Goal: Task Accomplishment & Management: Use online tool/utility

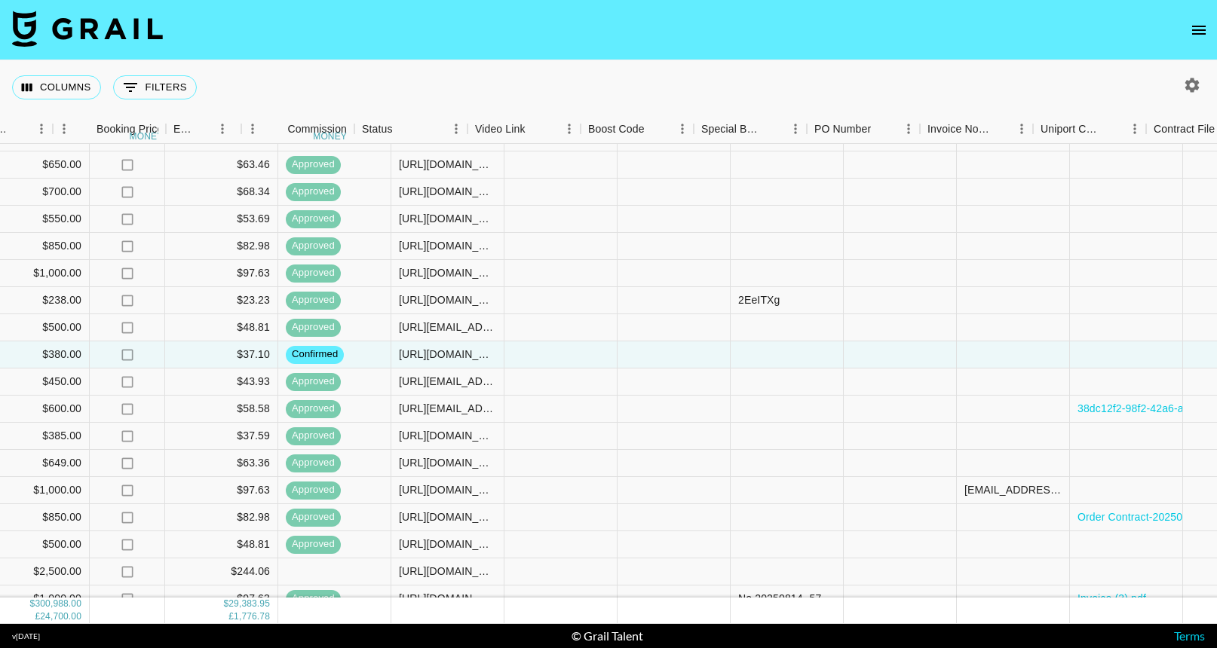
scroll to position [182, 1126]
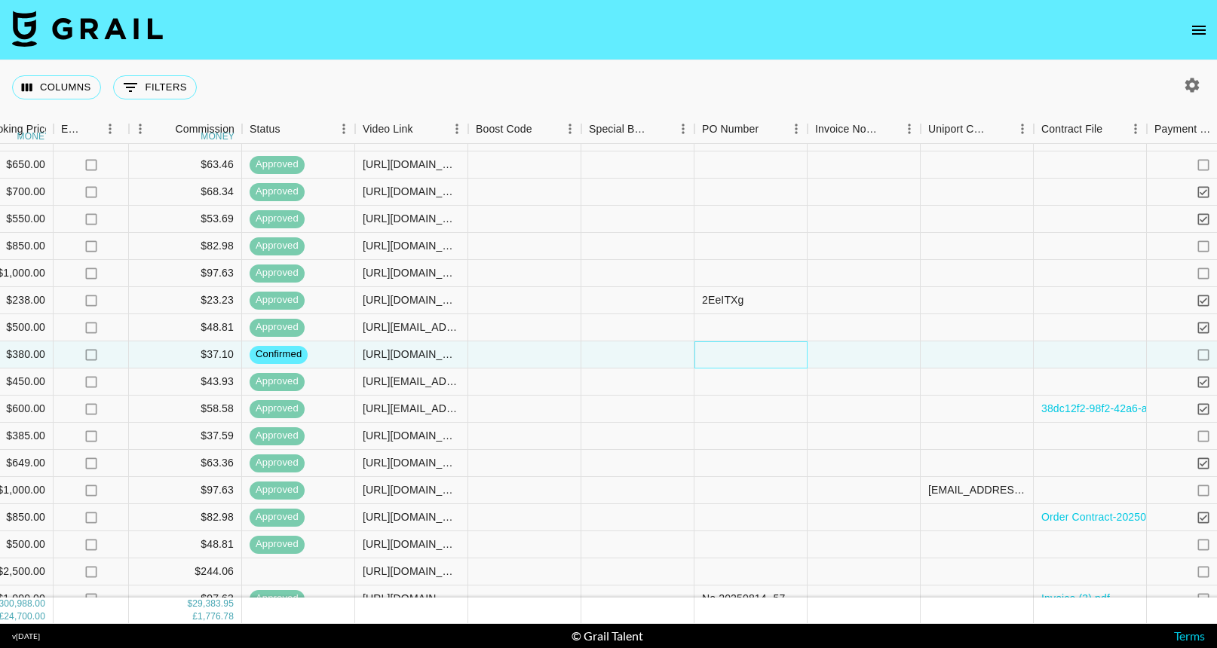
click at [724, 352] on div at bounding box center [750, 355] width 113 height 27
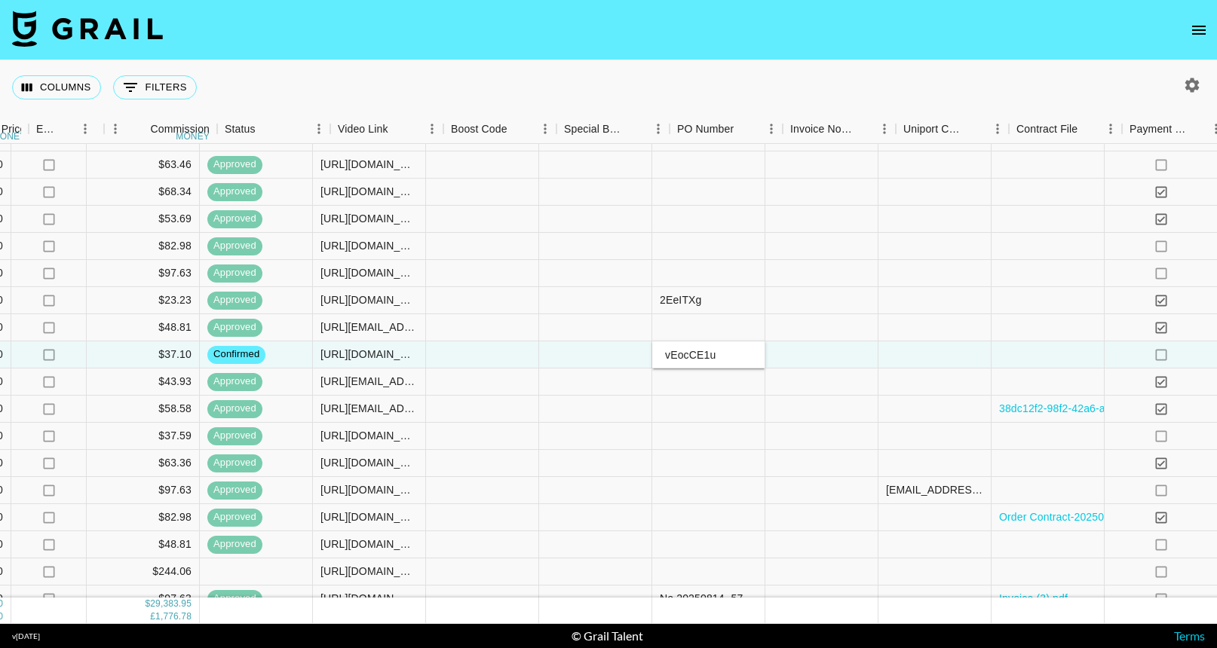
scroll to position [182, 1173]
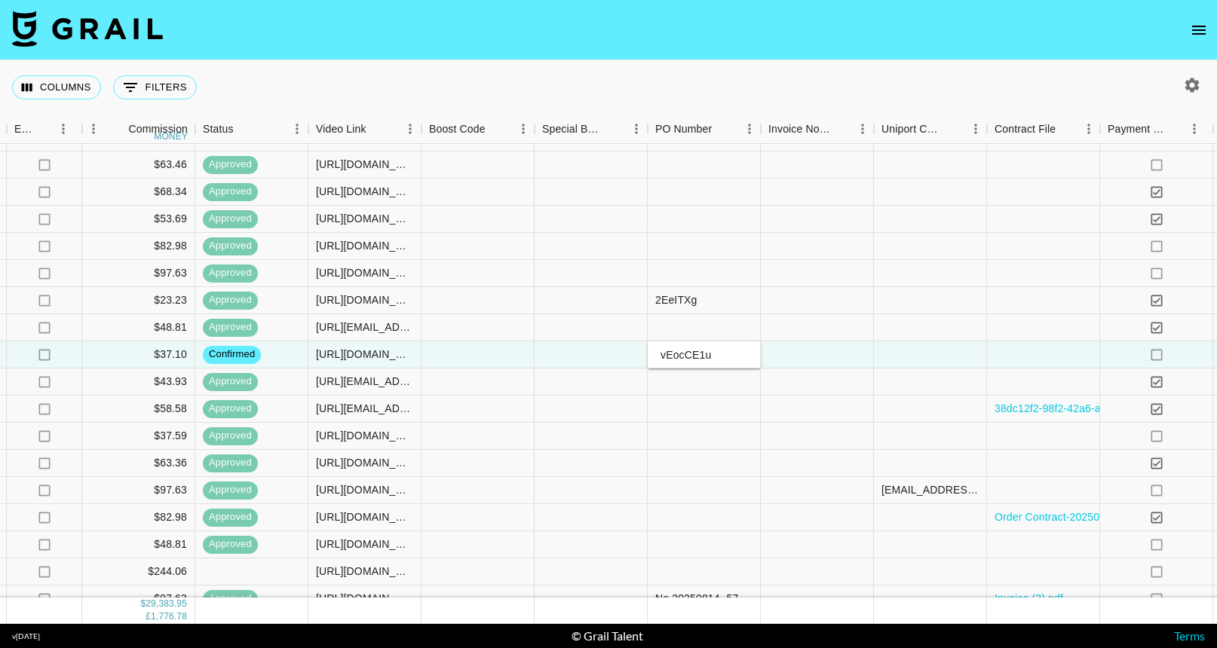
type input "vEocCE1u"
click at [726, 395] on div at bounding box center [704, 382] width 113 height 27
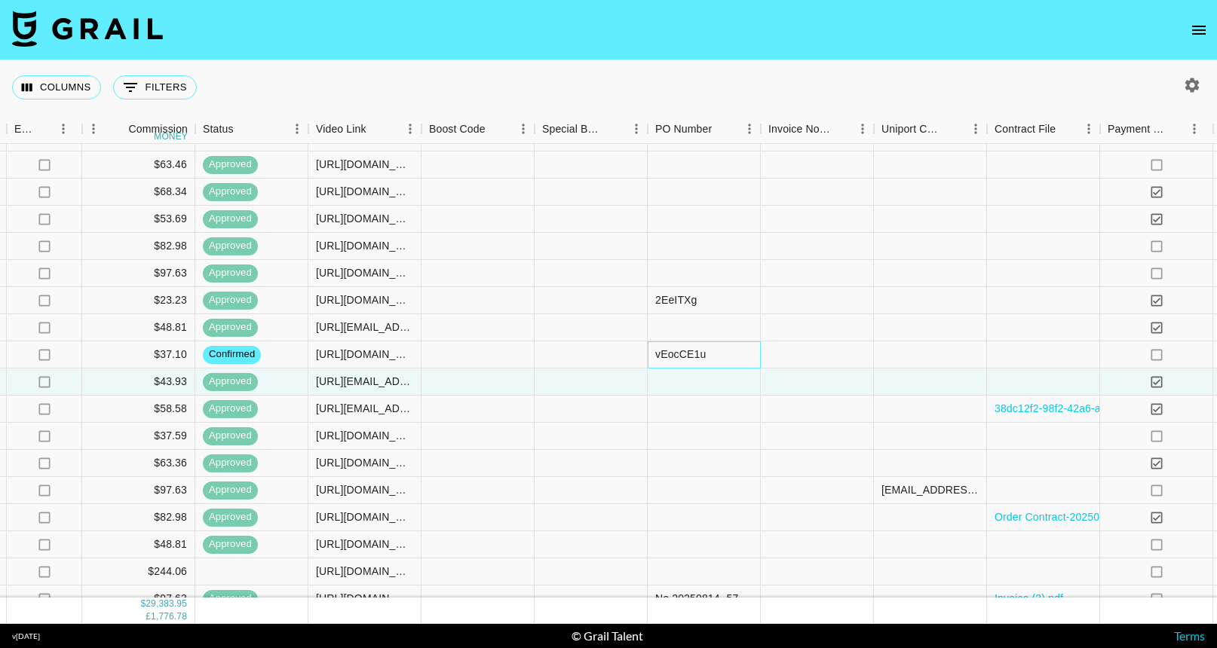
click at [658, 360] on div "vEocCE1u" at bounding box center [680, 354] width 51 height 15
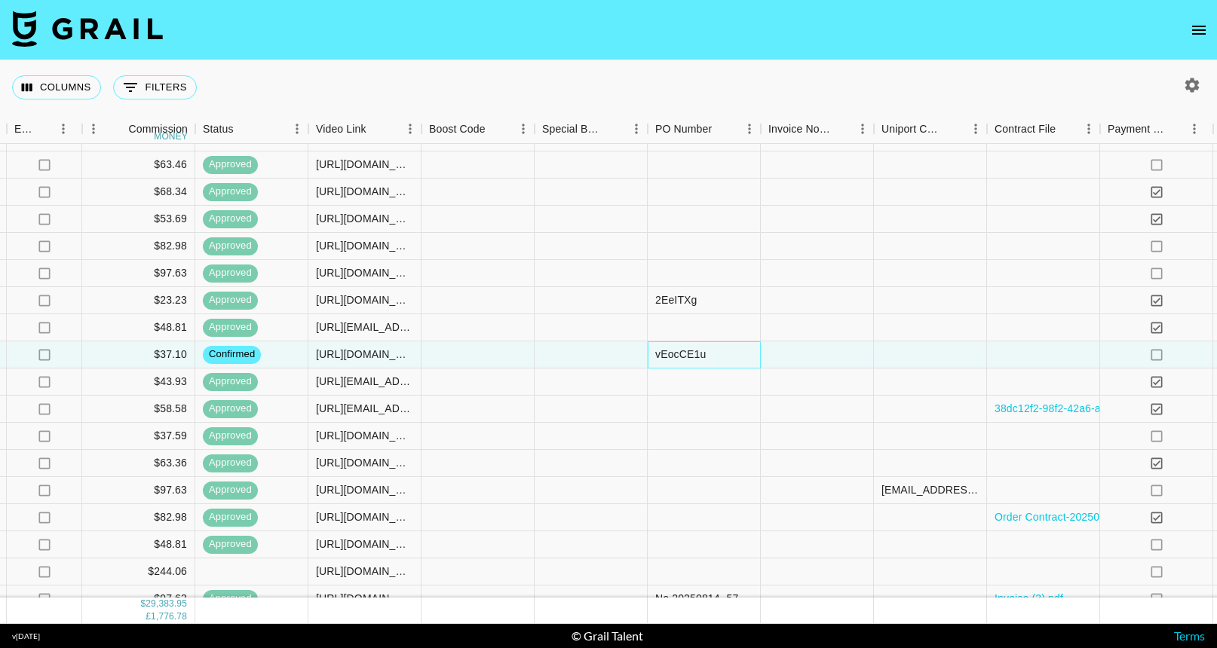
click at [662, 351] on div "vEocCE1u" at bounding box center [680, 354] width 51 height 15
type input "EocCE1u"
click at [701, 387] on div at bounding box center [704, 382] width 113 height 27
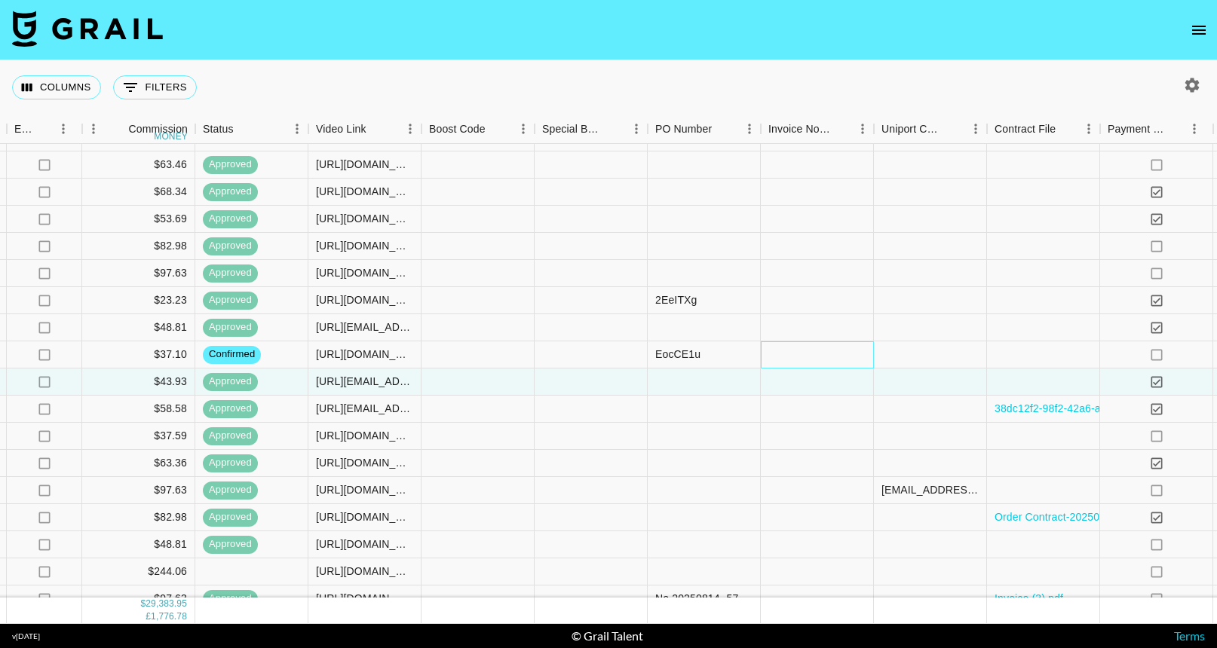
click at [767, 358] on div at bounding box center [817, 355] width 113 height 27
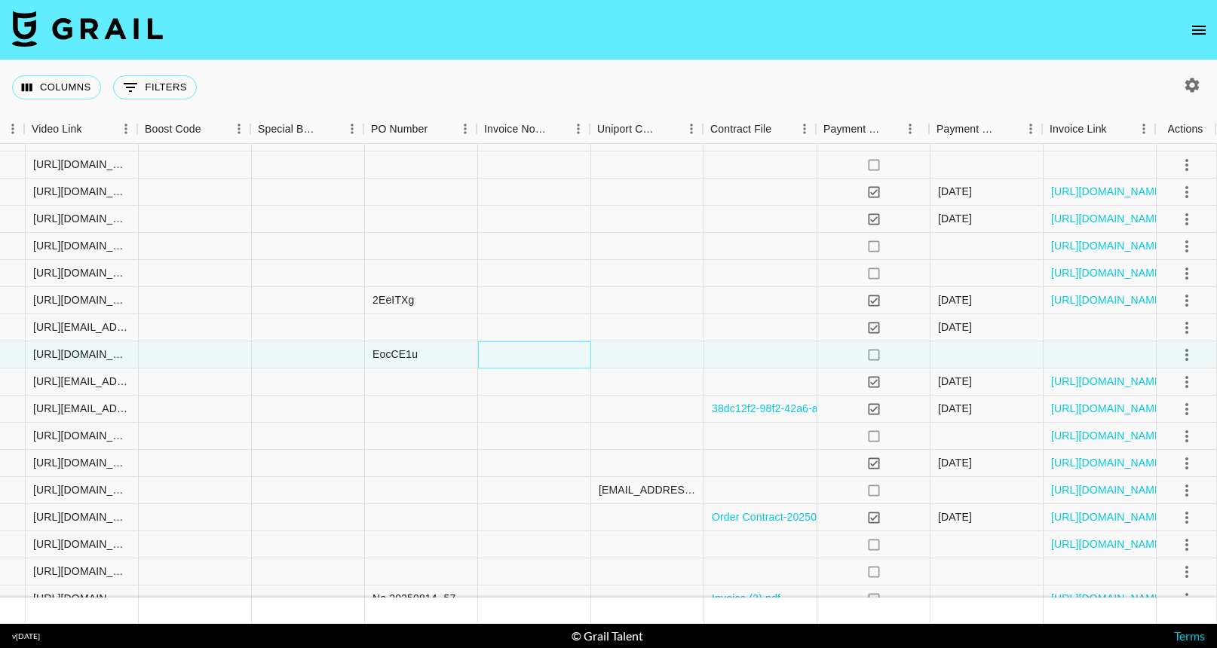
scroll to position [182, 1456]
click at [1193, 351] on icon "select merge strategy" at bounding box center [1187, 355] width 18 height 18
click at [1167, 486] on li "Approve" at bounding box center [1168, 496] width 98 height 27
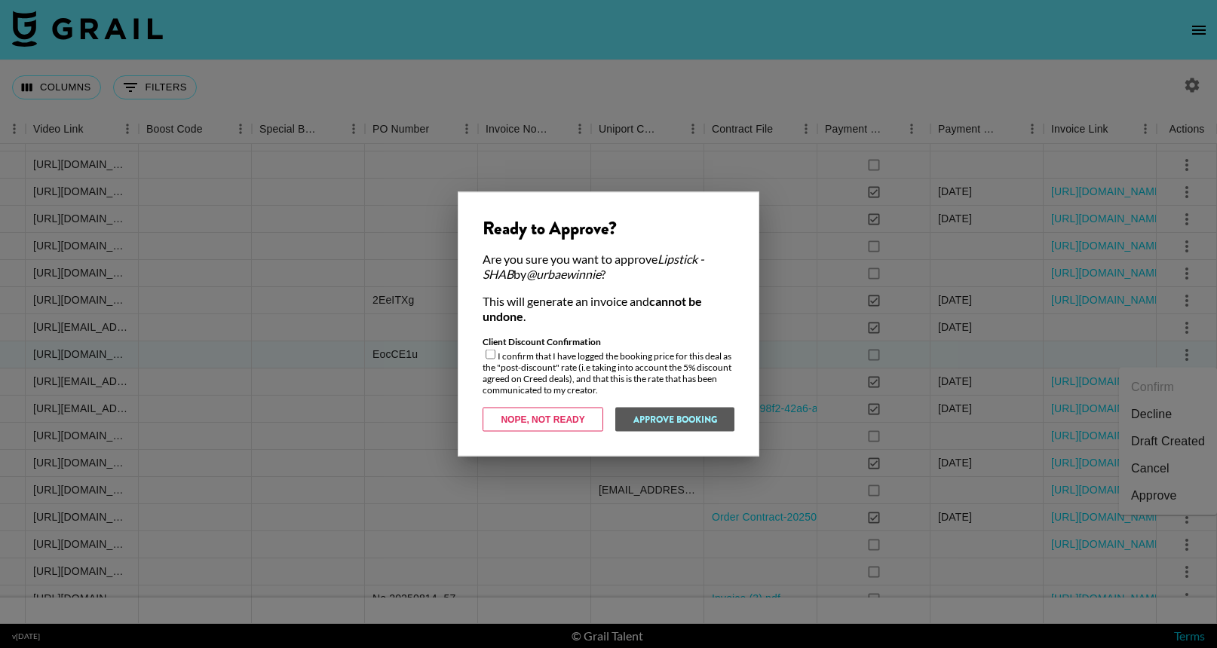
click at [625, 364] on div "Client Discount Confirmation I confirm that I have logged the booking price for…" at bounding box center [609, 366] width 252 height 60
click at [485, 360] on div "Client Discount Confirmation I confirm that I have logged the booking price for…" at bounding box center [609, 366] width 252 height 60
click at [486, 357] on input "checkbox" at bounding box center [491, 355] width 10 height 10
checkbox input "true"
click at [660, 412] on button "Approve Booking" at bounding box center [674, 420] width 120 height 24
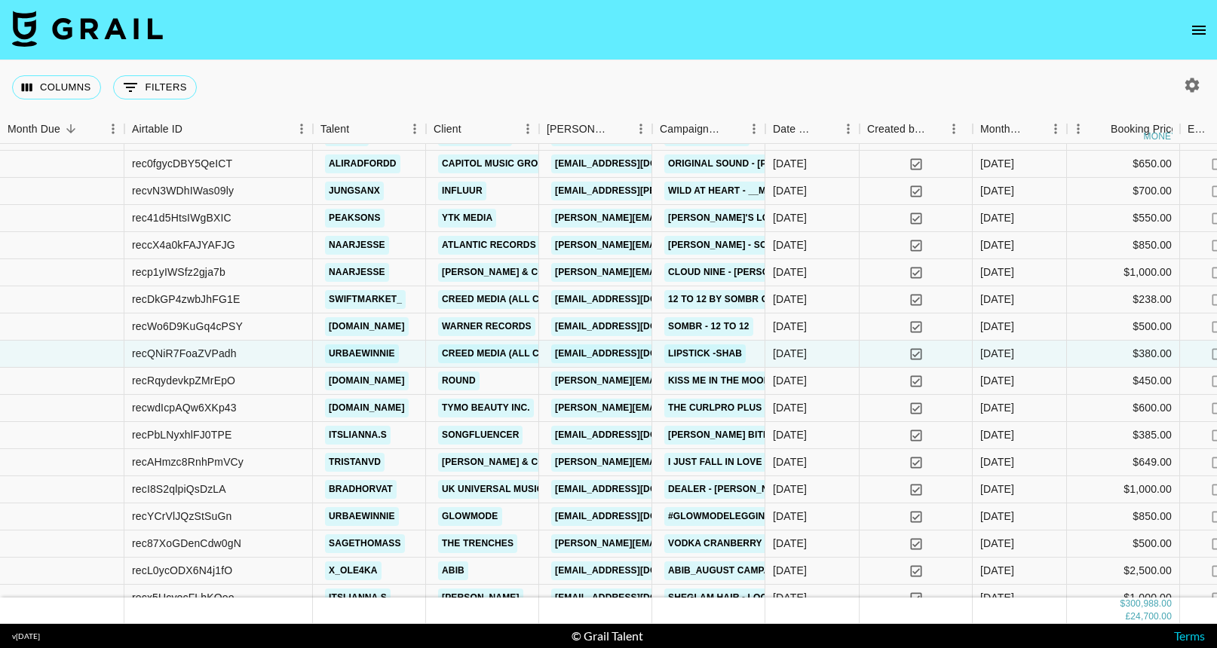
scroll to position [182, 0]
